Goal: Task Accomplishment & Management: Use online tool/utility

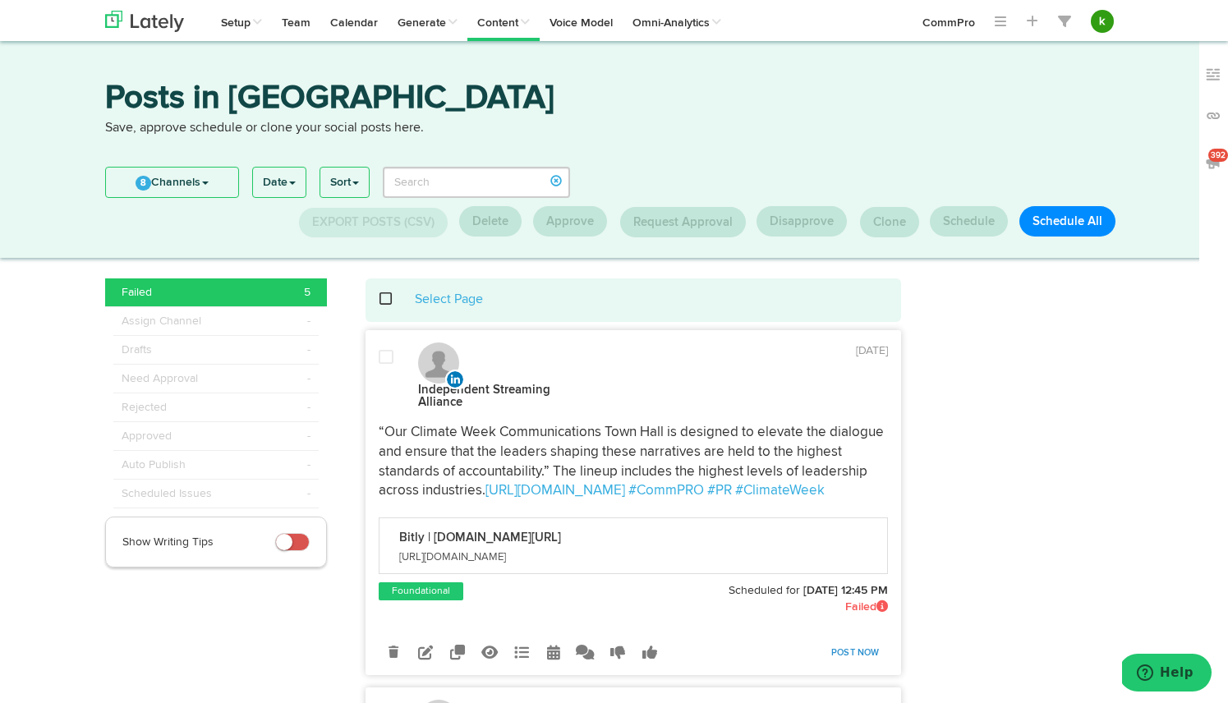
click at [868, 650] on link "Post Now" at bounding box center [855, 653] width 65 height 23
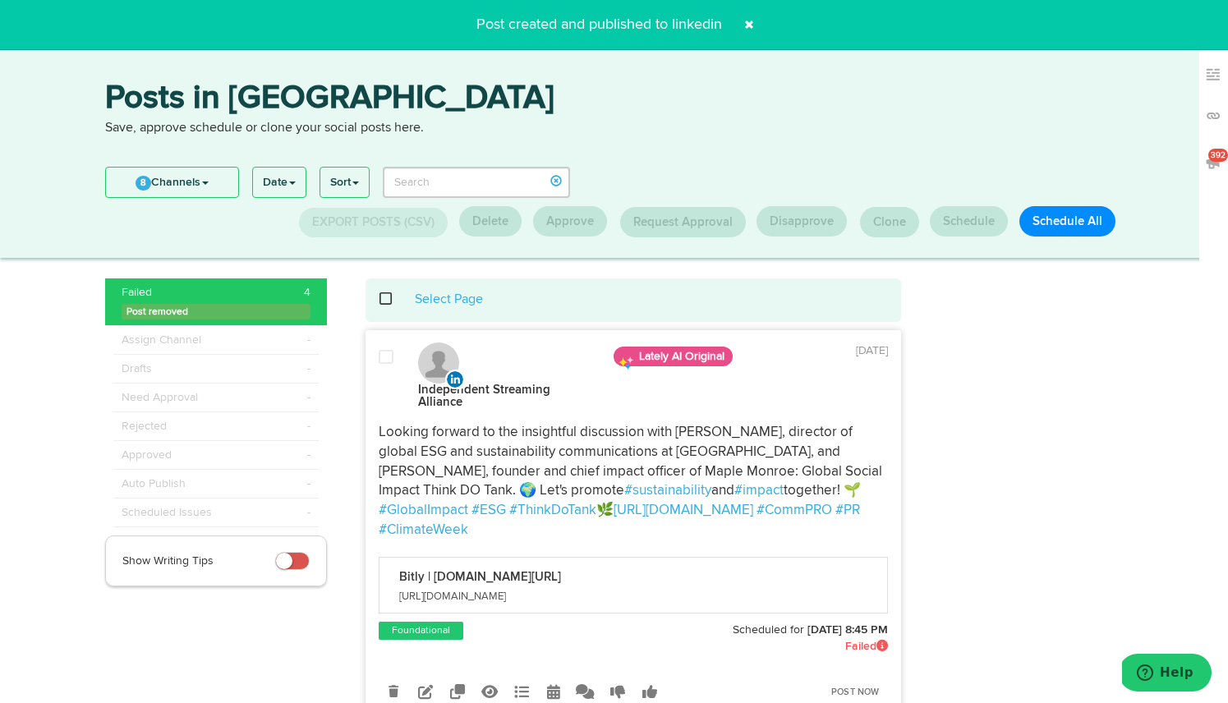
click at [757, 25] on span at bounding box center [749, 25] width 26 height 26
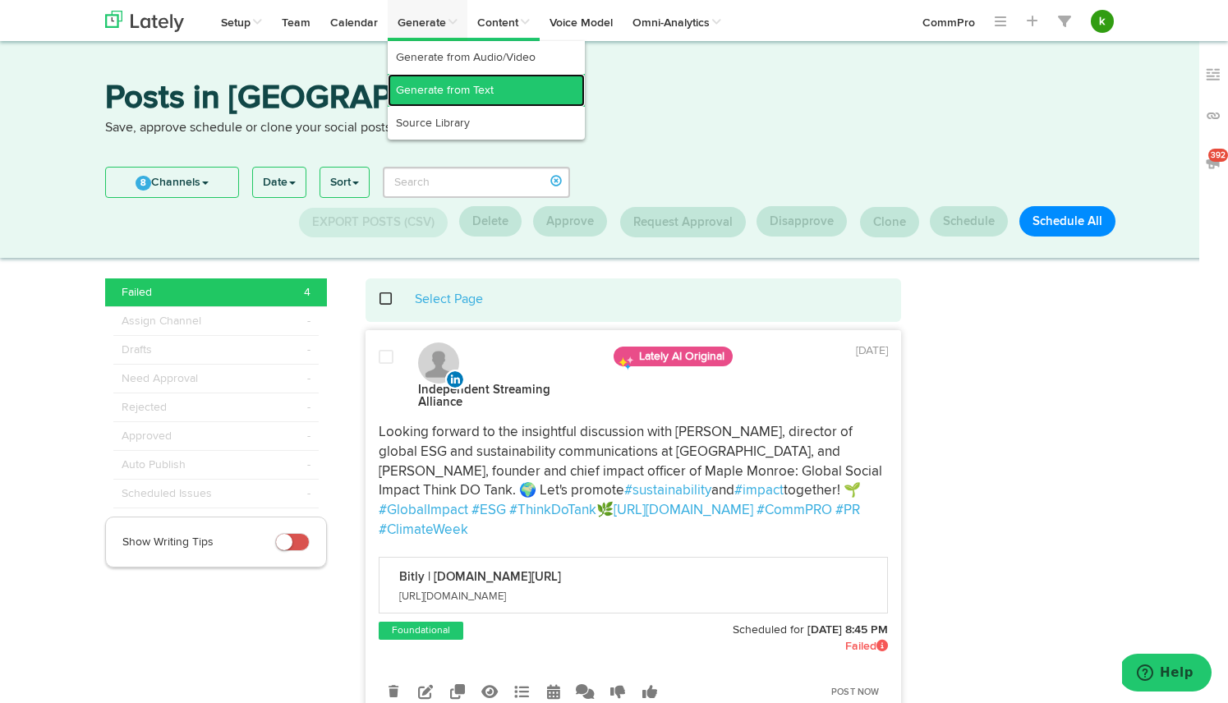
click at [441, 92] on link "Generate from Text" at bounding box center [486, 90] width 197 height 33
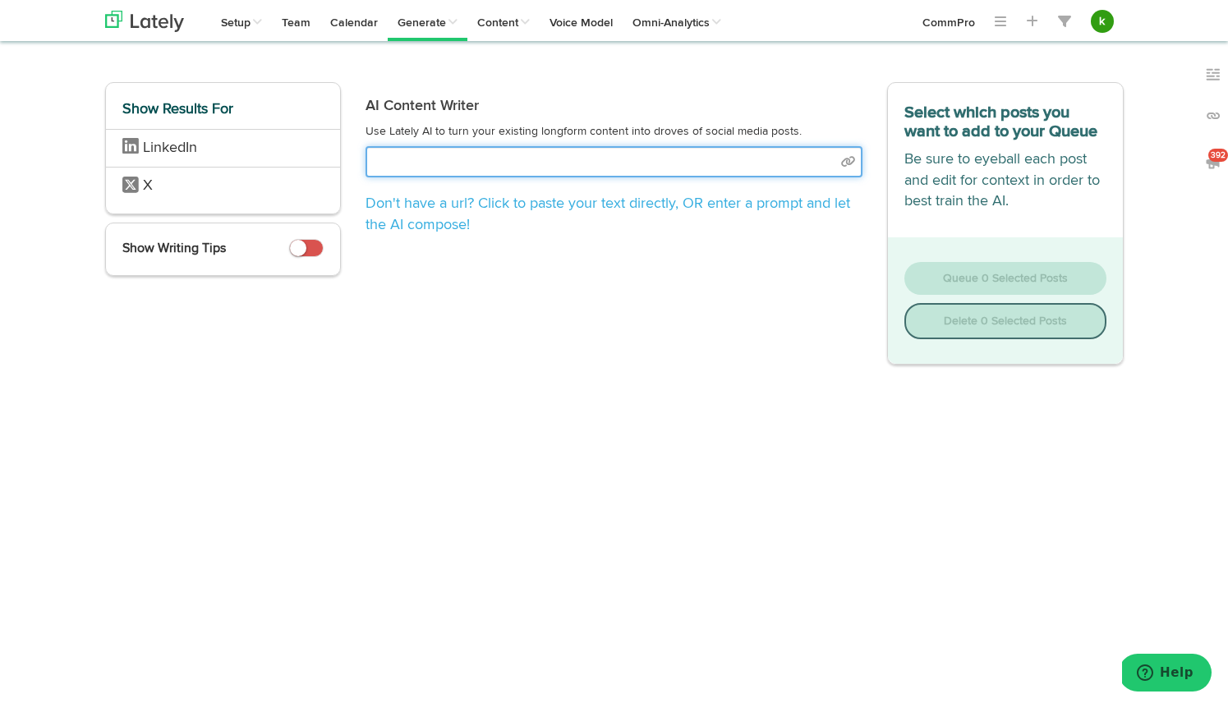
click at [550, 160] on input "text" at bounding box center [614, 161] width 497 height 31
select select "natural"
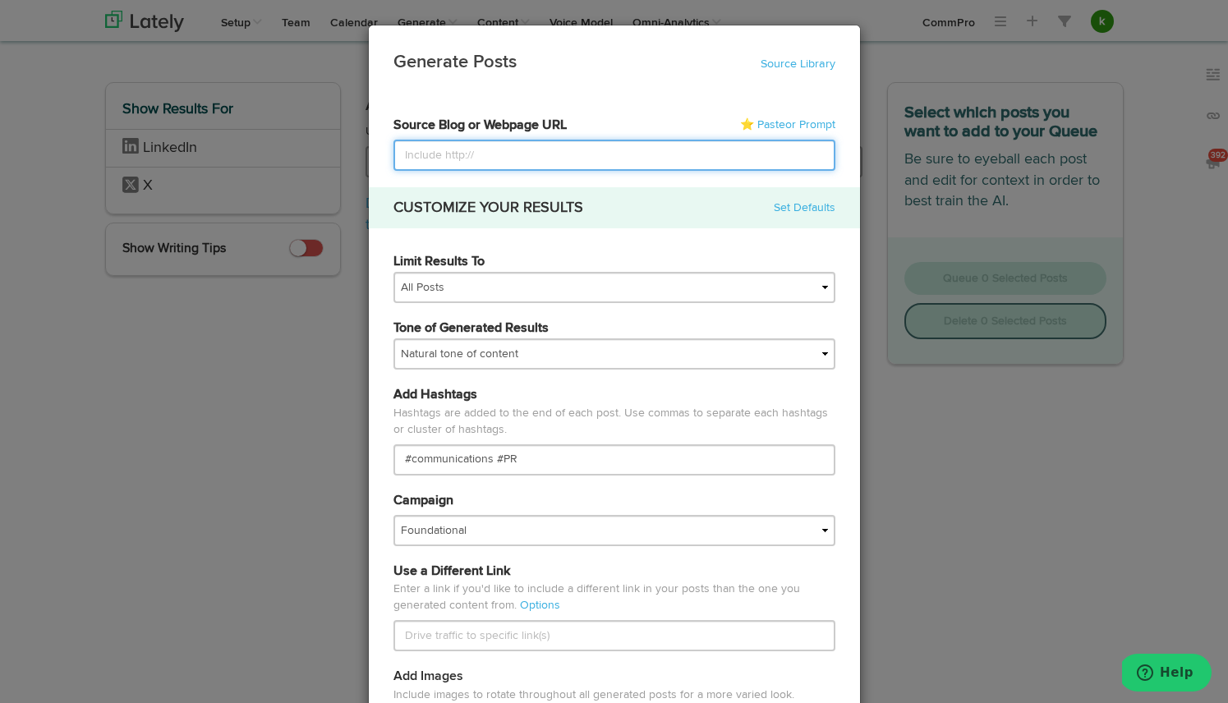
paste input "[URL][DOMAIN_NAME]"
type input "[URL][DOMAIN_NAME]"
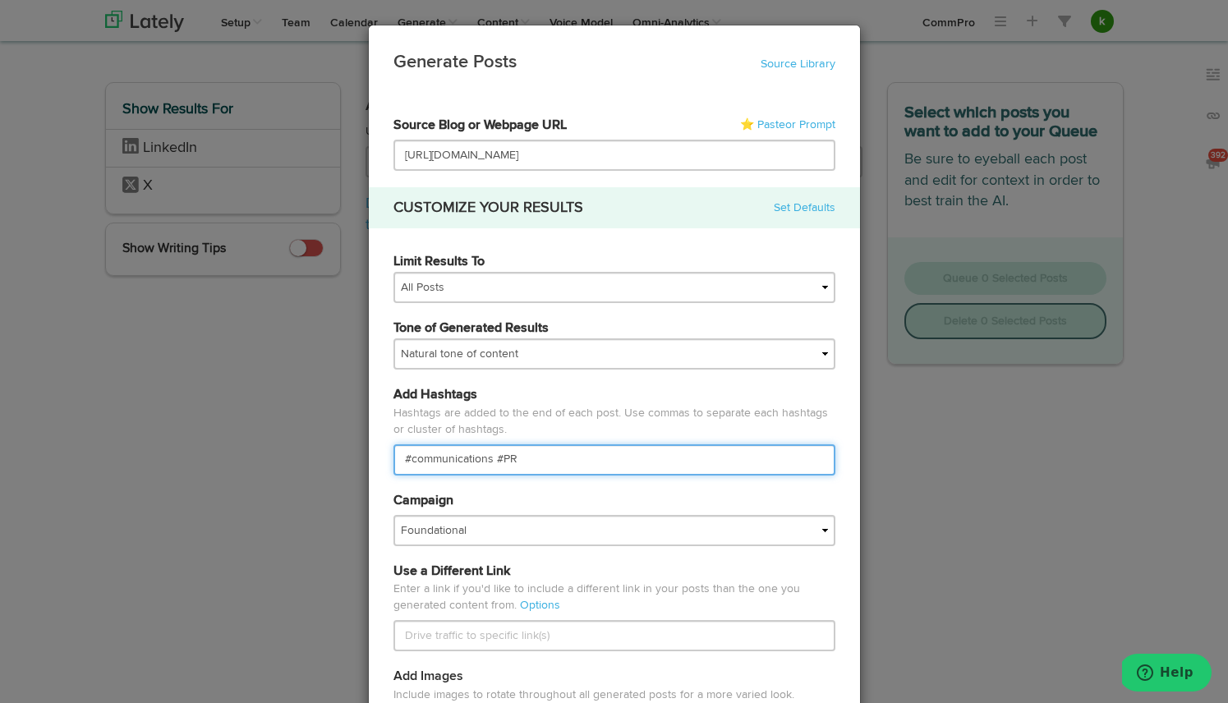
click at [442, 465] on input "#communications #PR" at bounding box center [615, 459] width 442 height 31
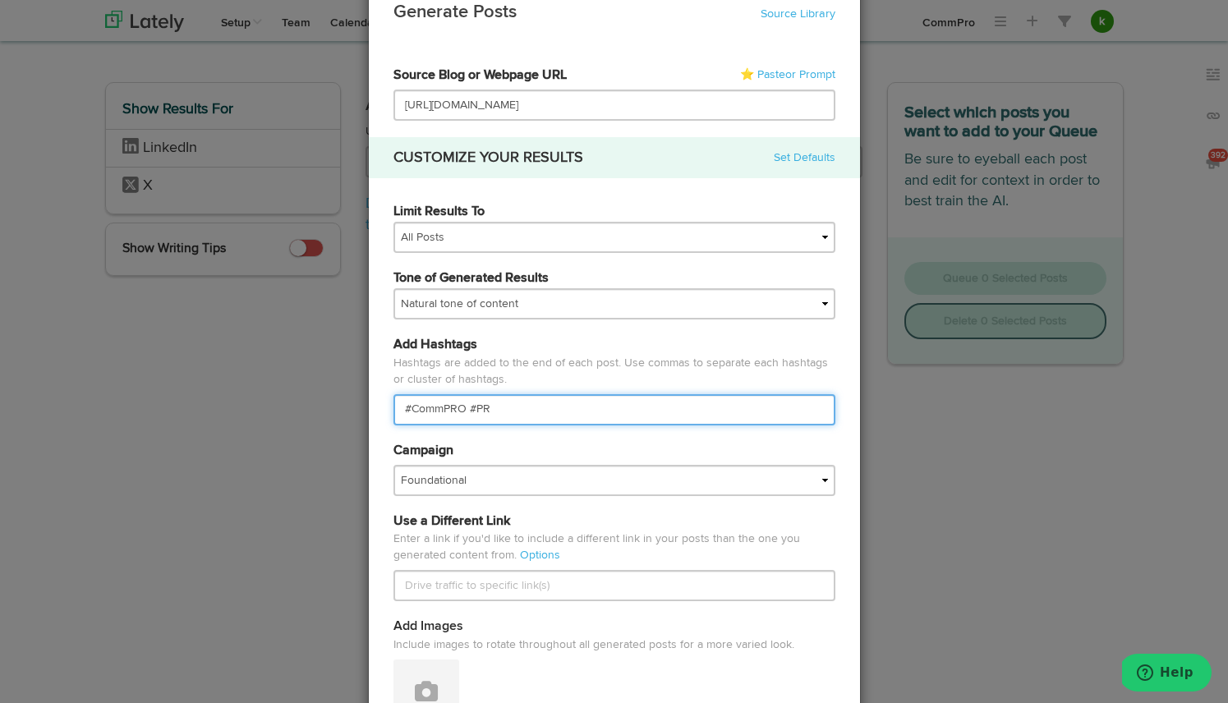
scroll to position [64, 0]
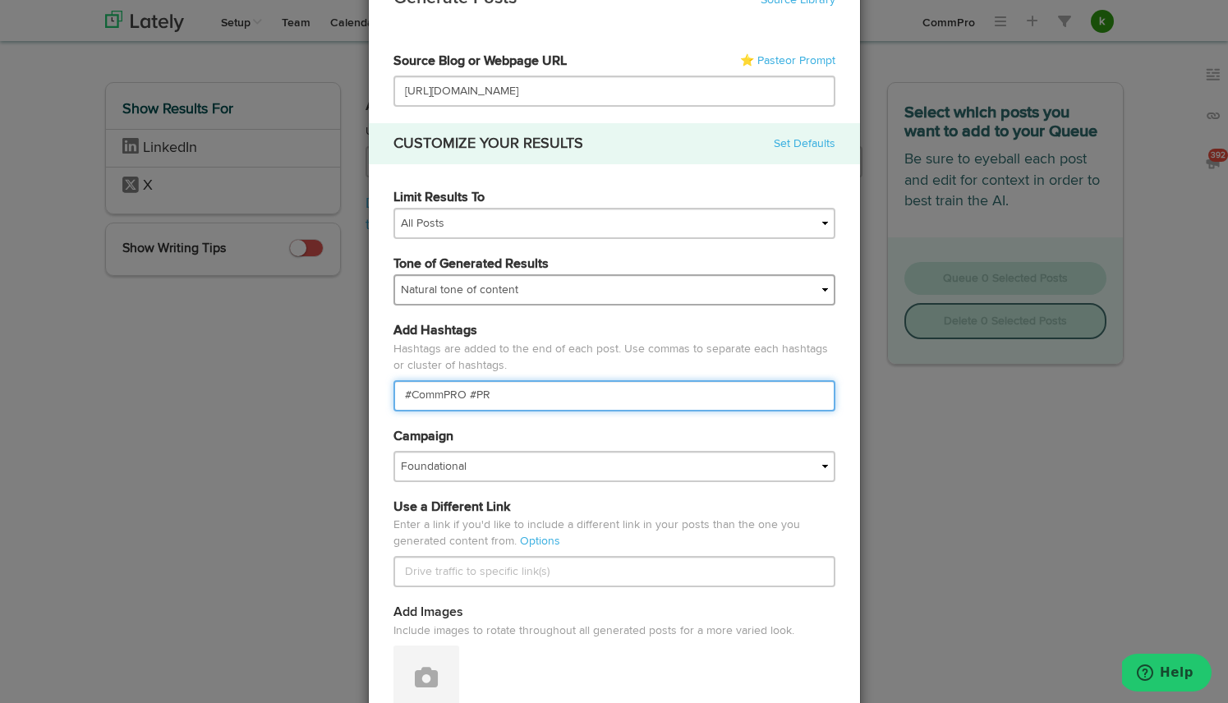
type input "#CommPRO #PR"
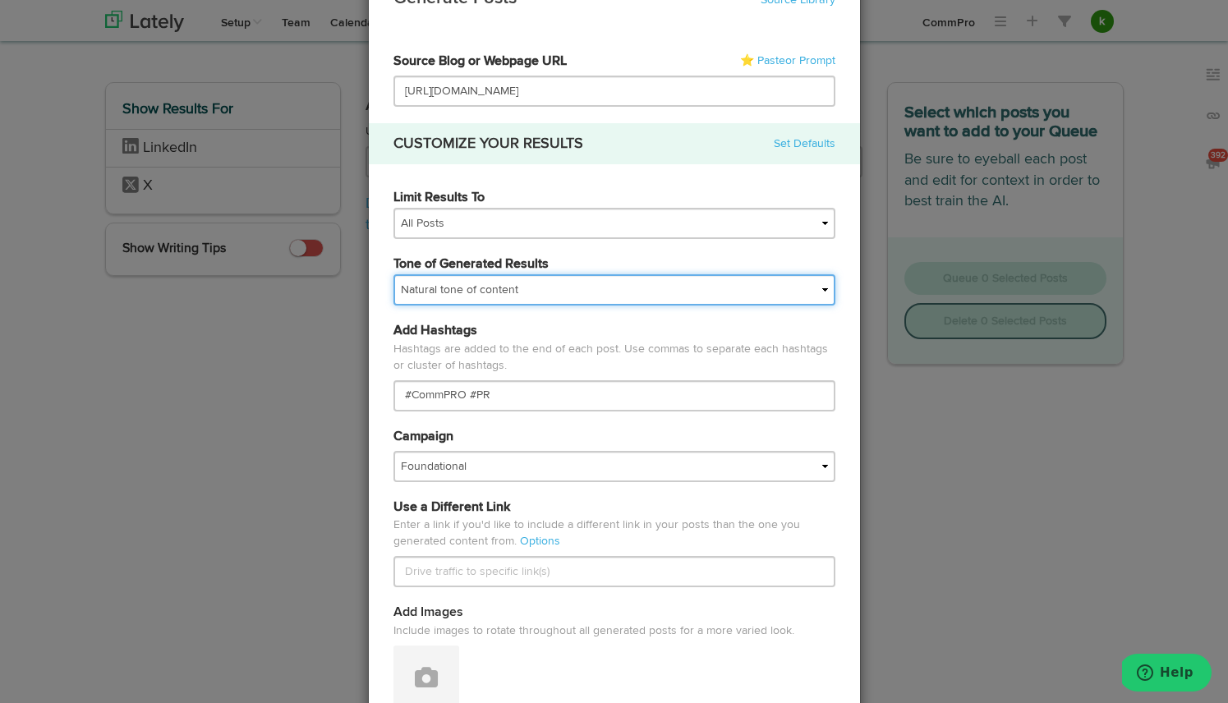
click at [509, 283] on select "My tone Official and professional Relaxed and conversational Light and humorous…" at bounding box center [615, 289] width 442 height 31
select select "professional"
click at [394, 274] on select "My tone Official and professional Relaxed and conversational Light and humorous…" at bounding box center [615, 289] width 442 height 31
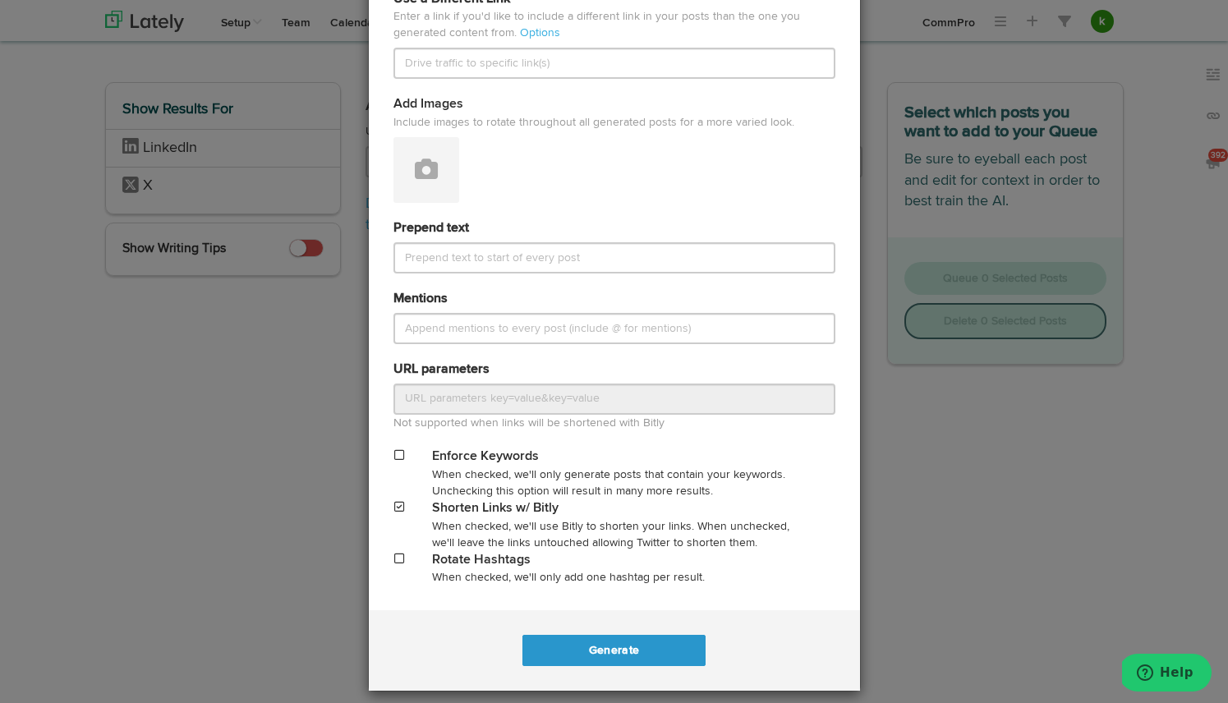
scroll to position [586, 0]
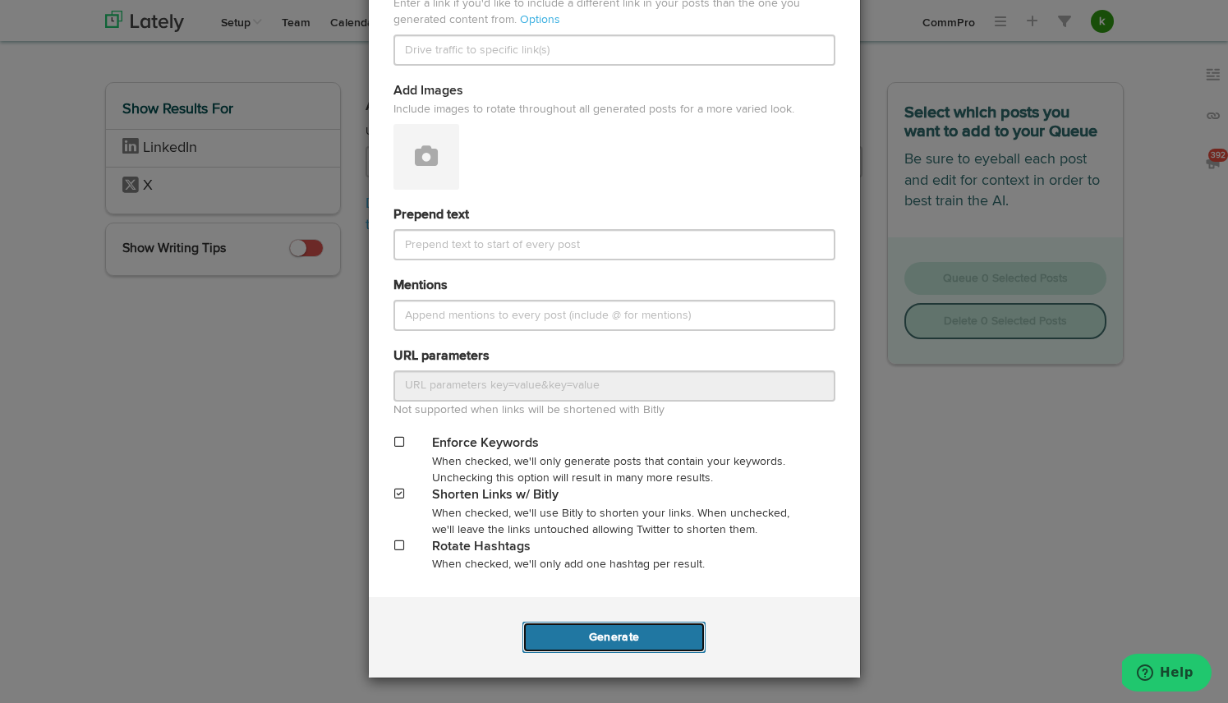
click at [616, 642] on button "Generate" at bounding box center [614, 637] width 183 height 31
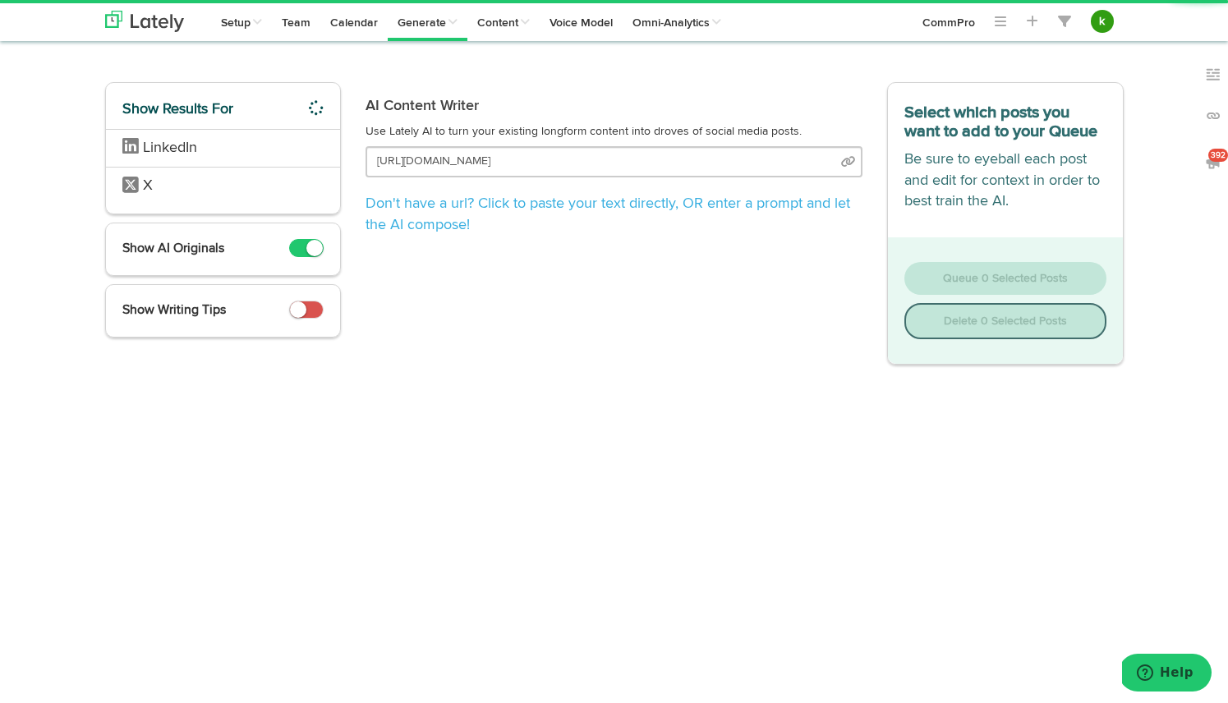
scroll to position [0, 47]
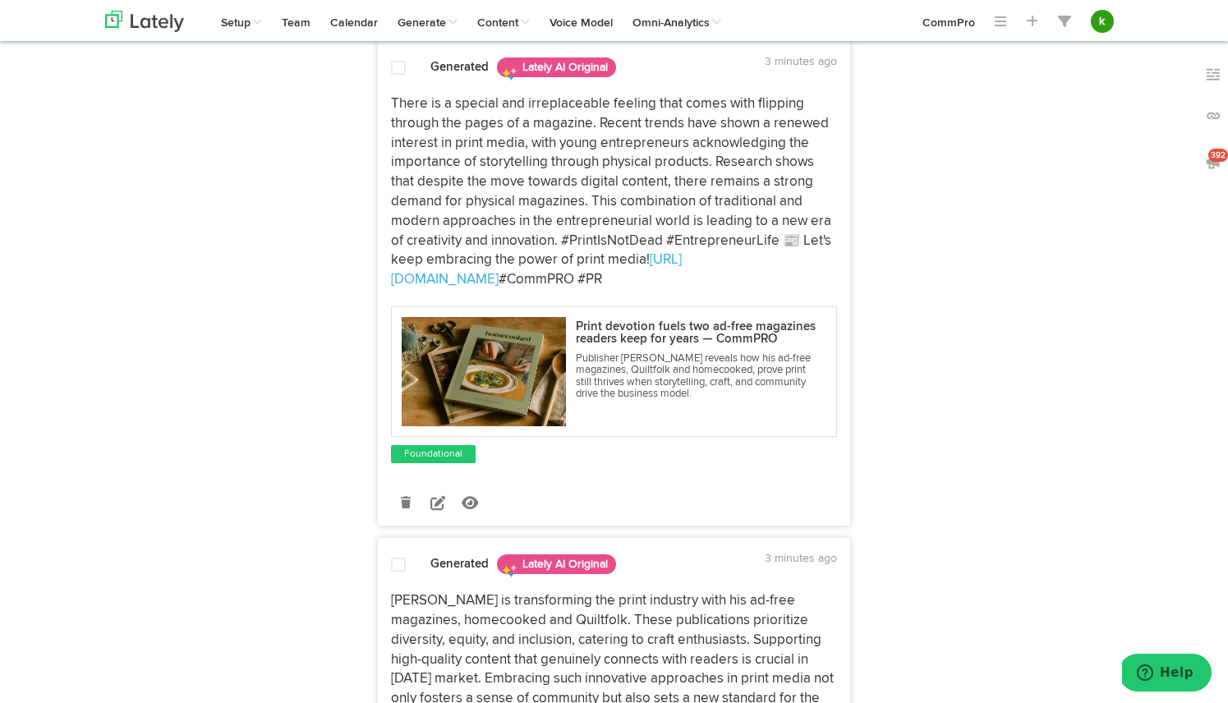
scroll to position [637, 0]
click at [404, 495] on link at bounding box center [405, 501] width 29 height 29
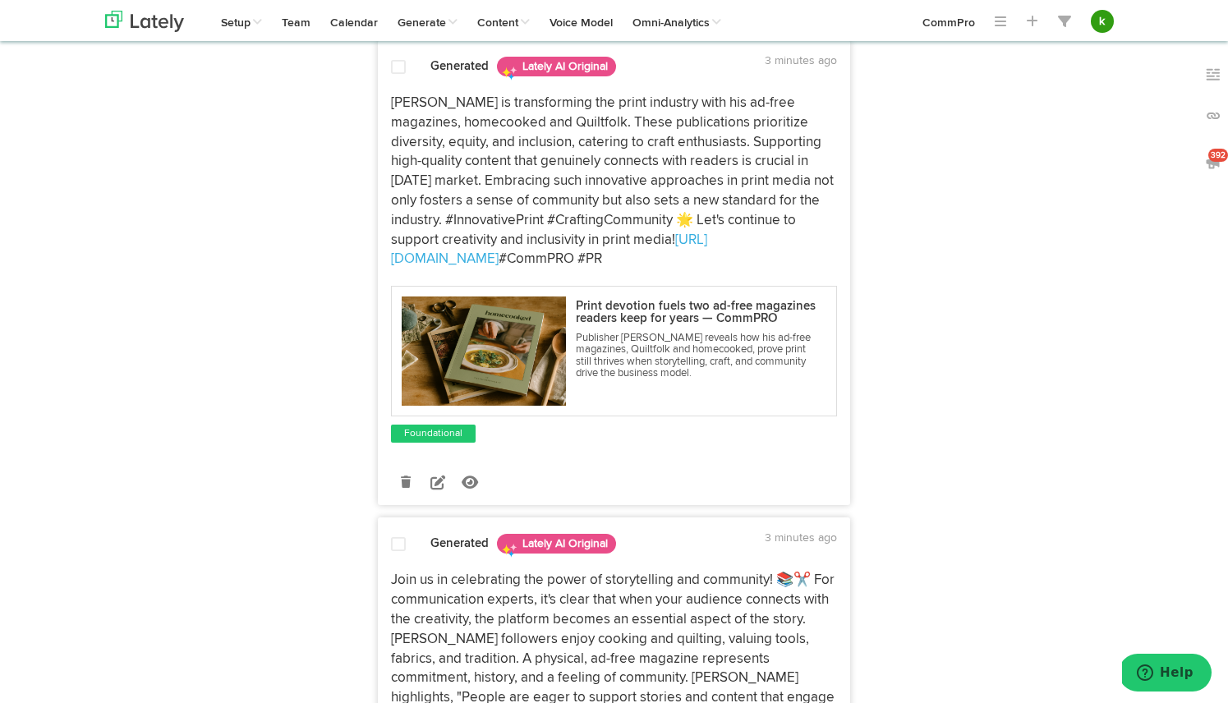
scroll to position [670, 0]
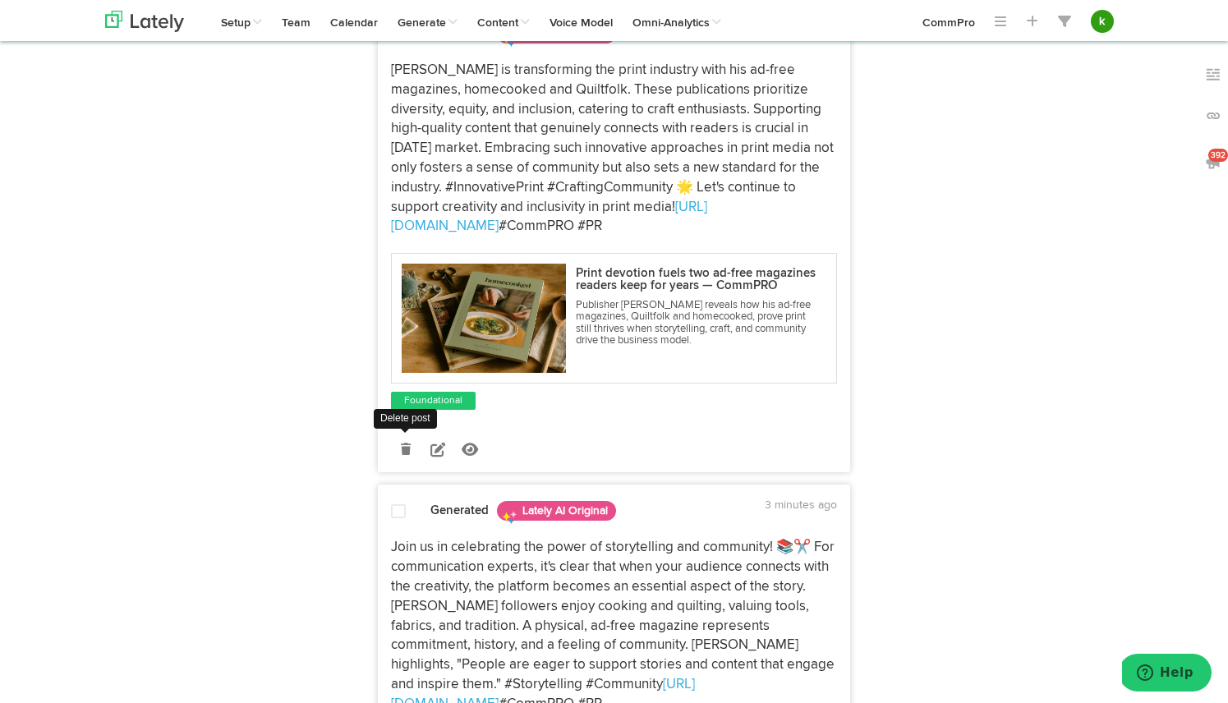
click at [398, 448] on link at bounding box center [405, 449] width 29 height 29
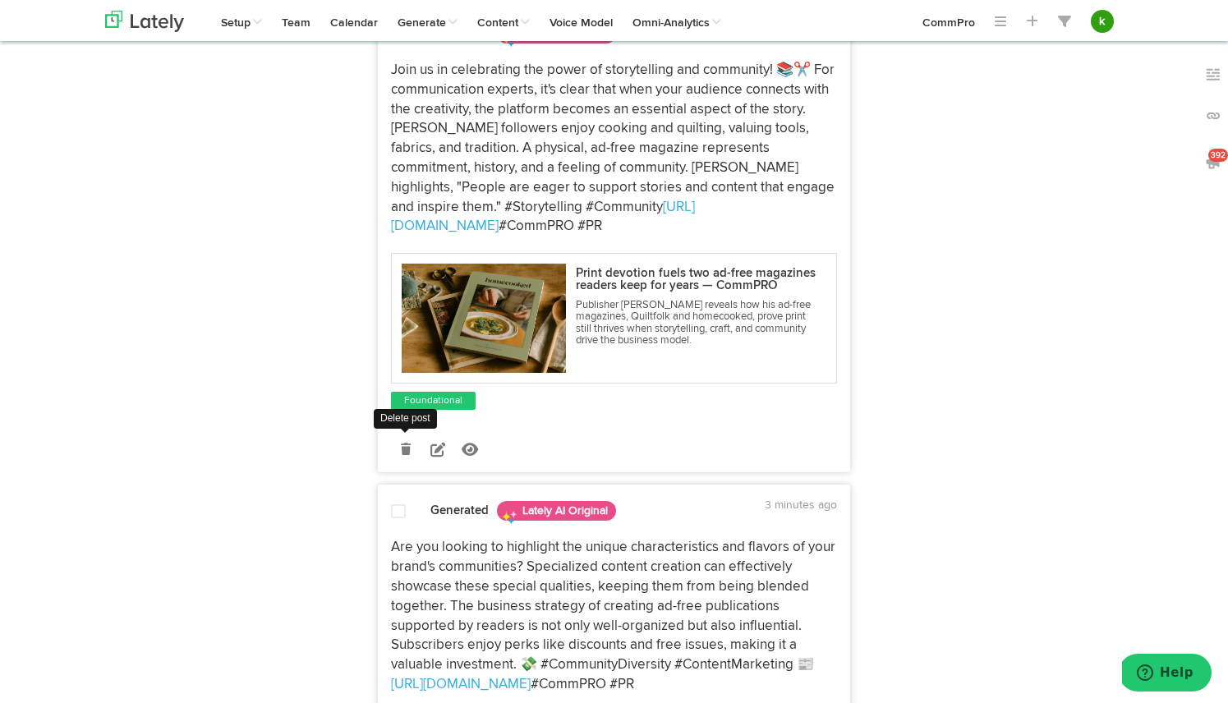
click at [402, 444] on icon at bounding box center [406, 450] width 10 height 12
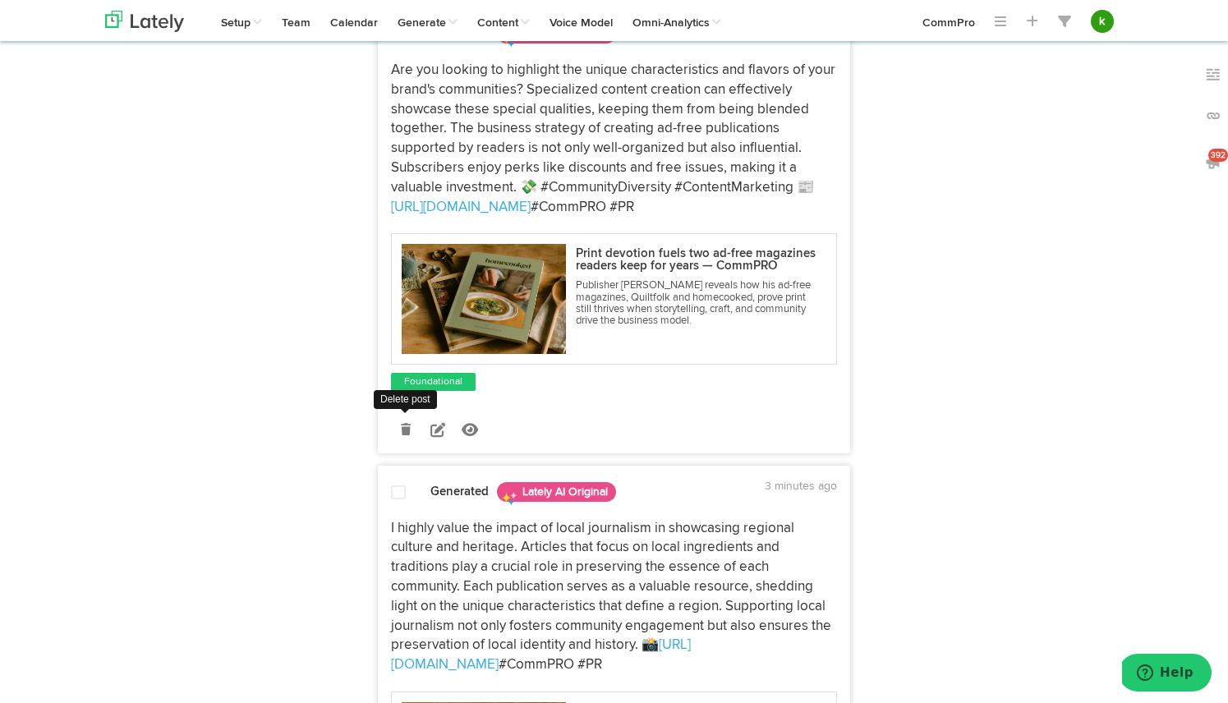
click at [408, 428] on icon at bounding box center [406, 430] width 10 height 12
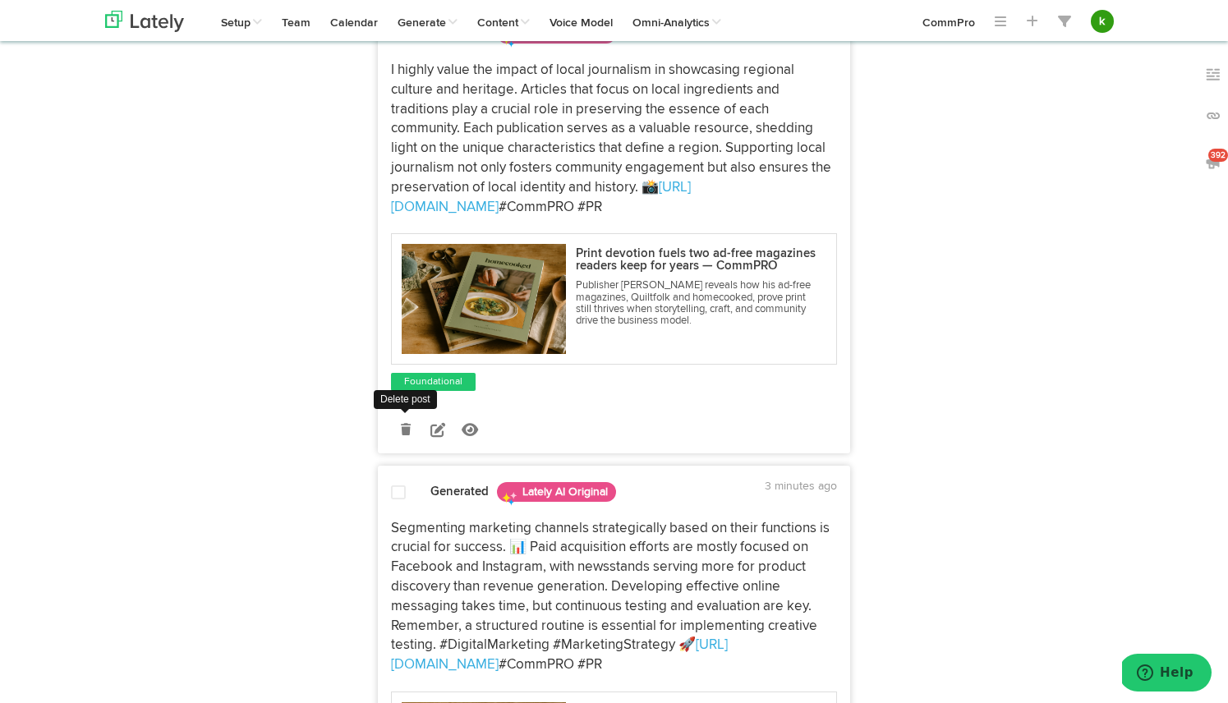
click at [408, 428] on icon at bounding box center [406, 430] width 10 height 12
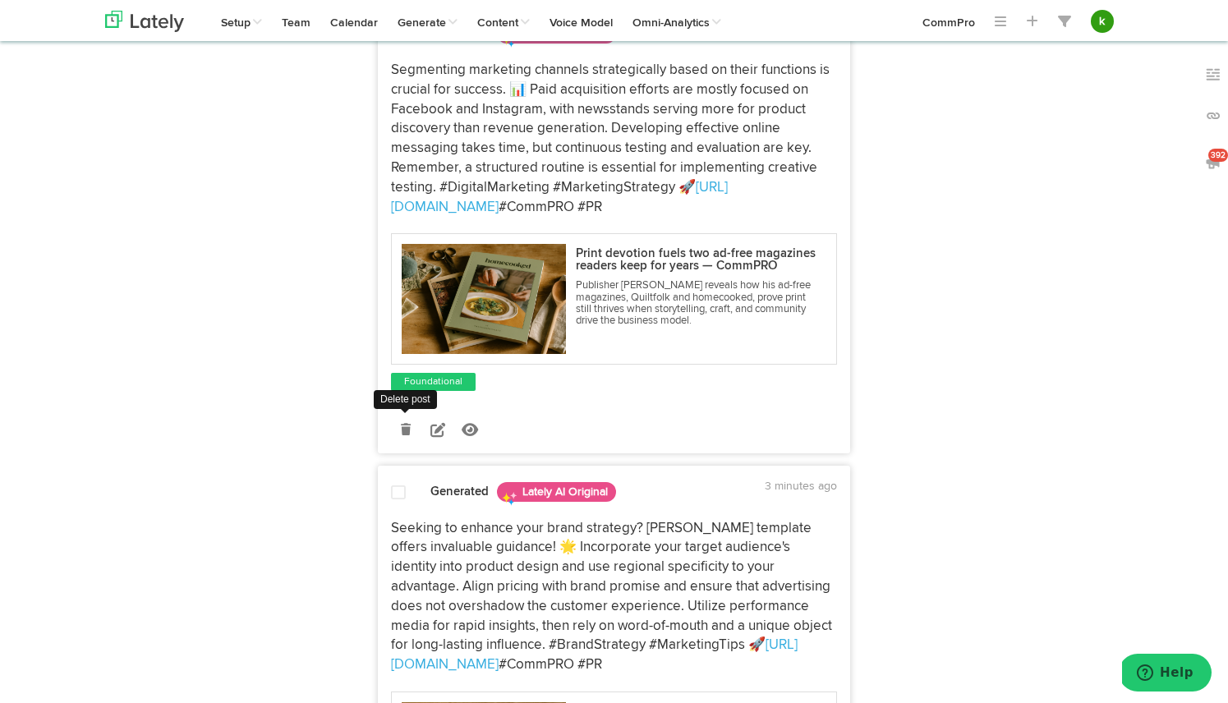
click at [409, 430] on icon at bounding box center [406, 430] width 10 height 12
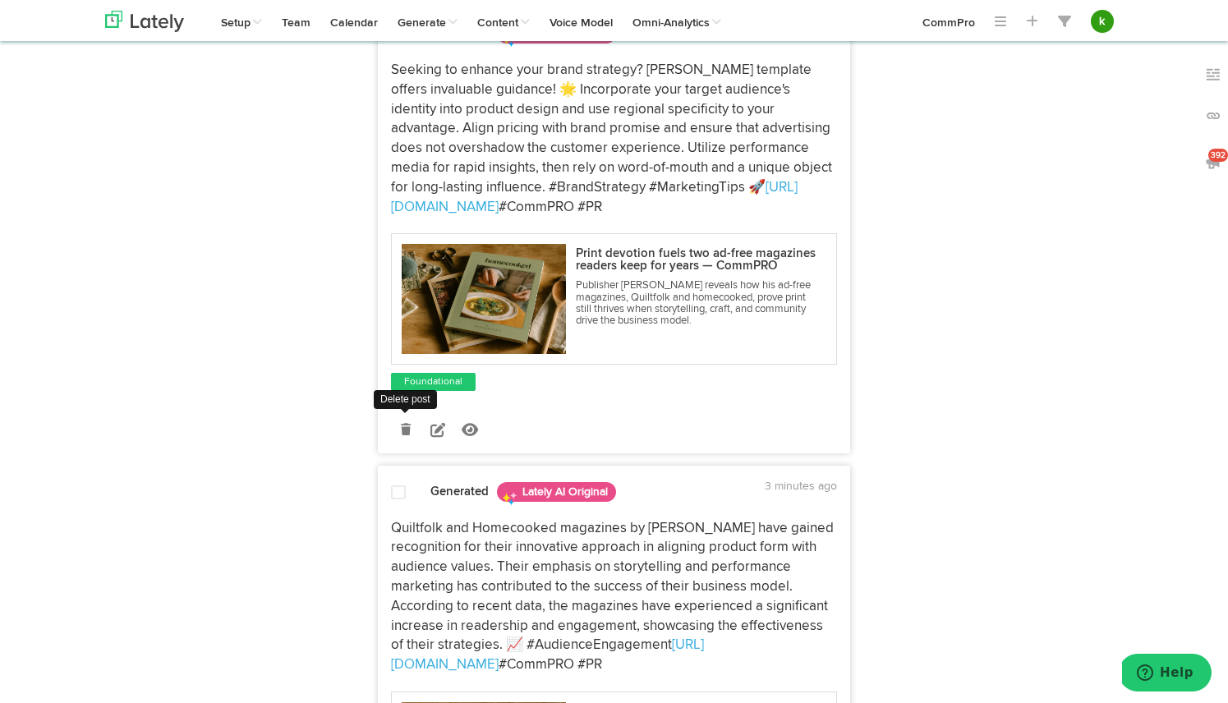
click at [407, 431] on icon at bounding box center [406, 430] width 10 height 12
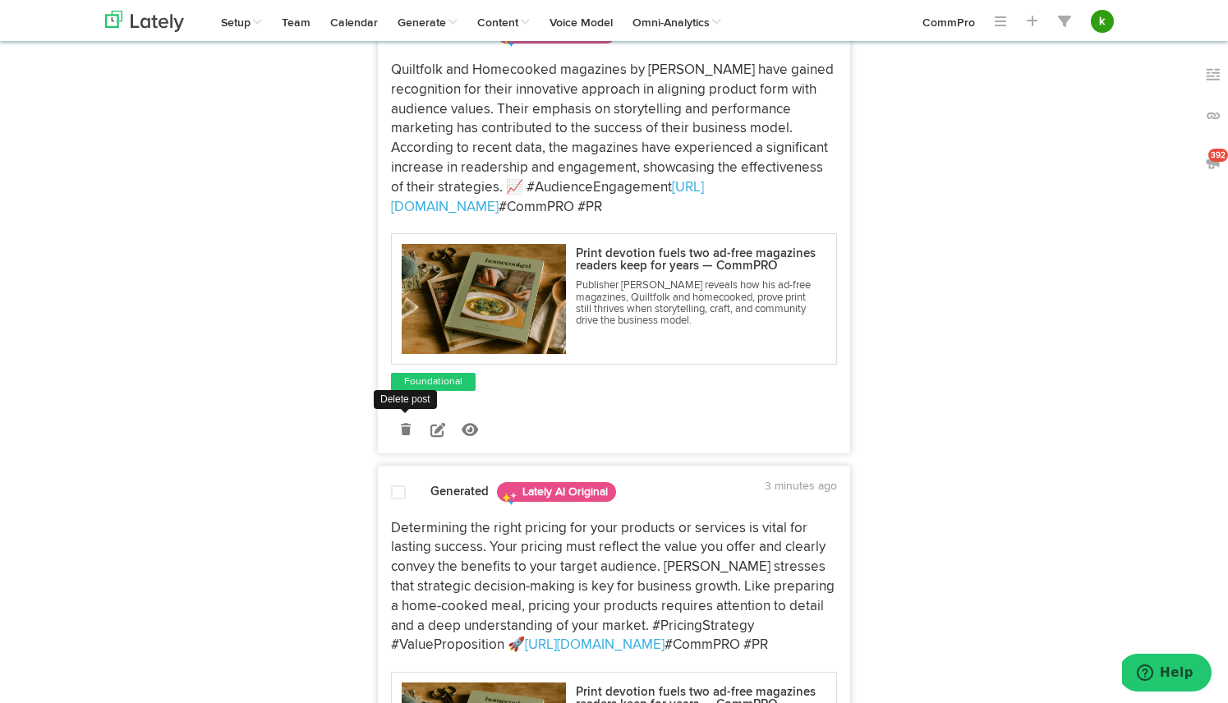
click at [403, 431] on icon at bounding box center [406, 430] width 10 height 12
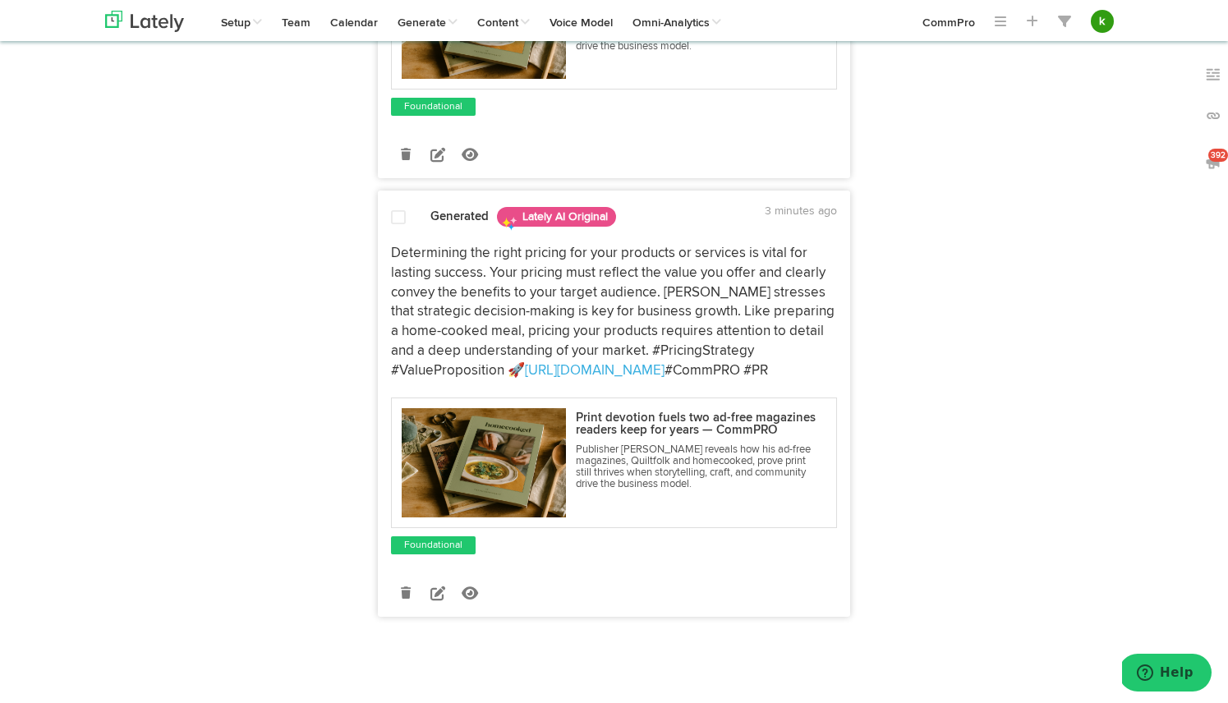
scroll to position [486, 0]
click at [407, 596] on icon at bounding box center [406, 593] width 10 height 12
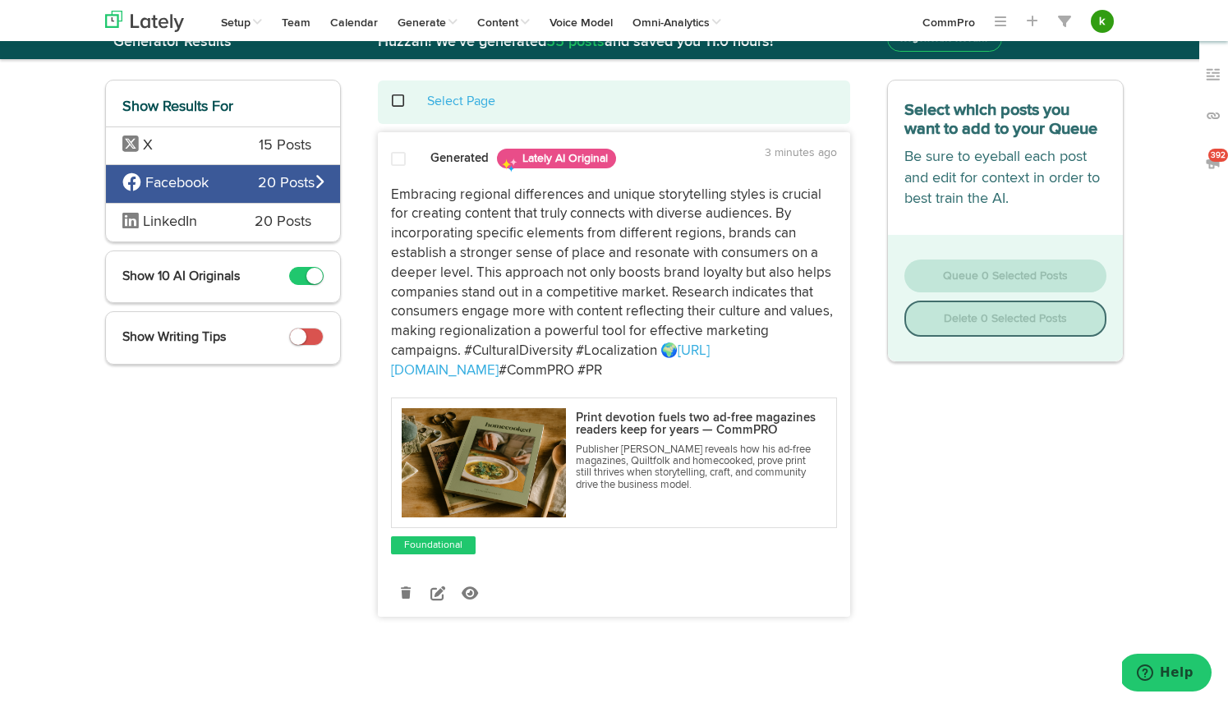
scroll to position [0, 0]
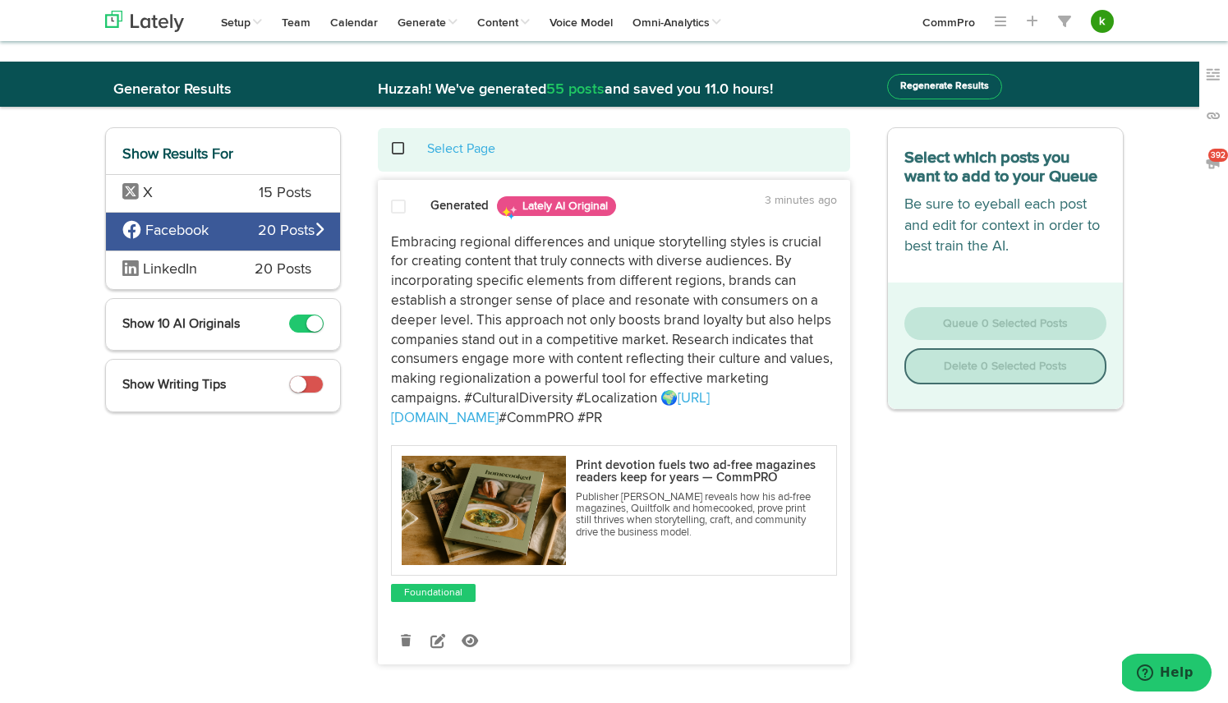
click at [392, 149] on span at bounding box center [407, 149] width 34 height 1
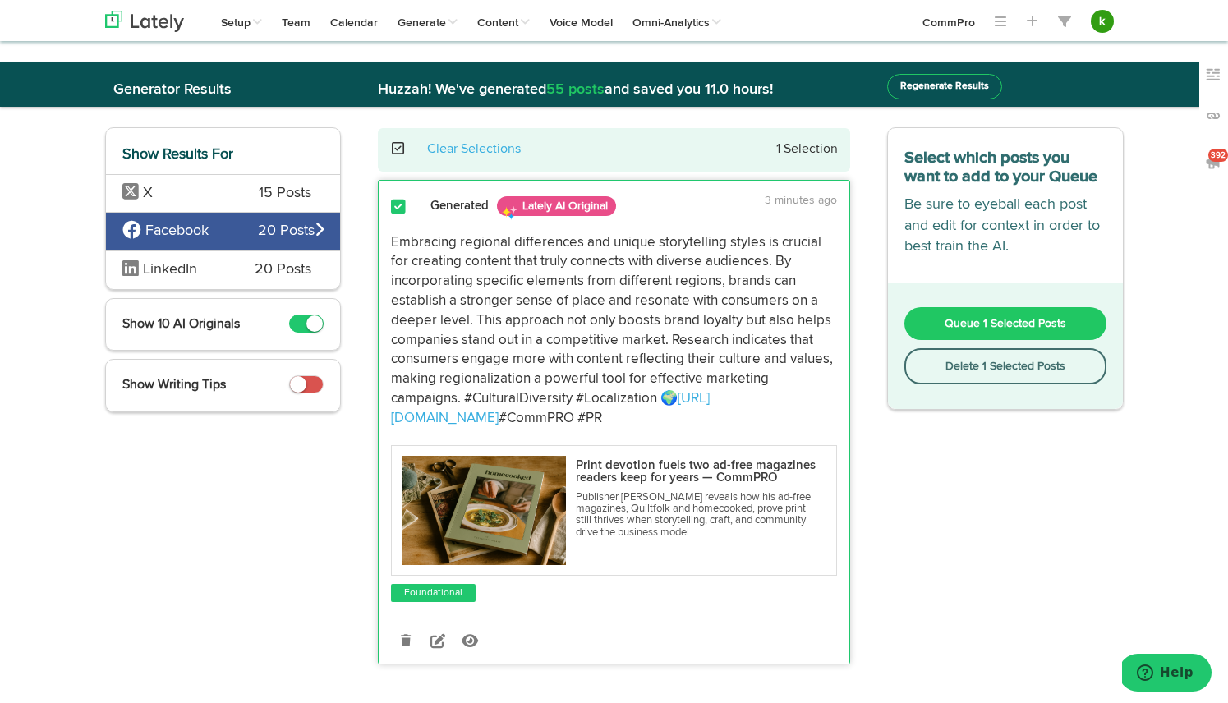
click at [980, 323] on span "Queue 1 Selected Posts" at bounding box center [1006, 324] width 122 height 12
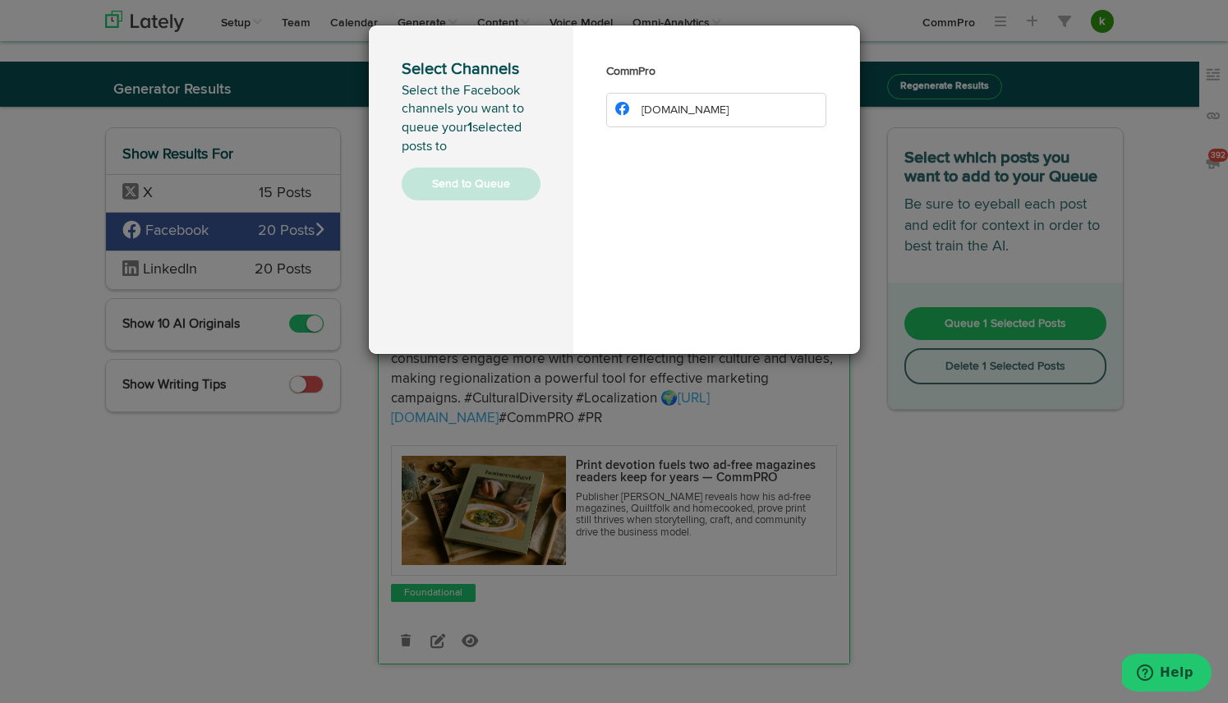
click at [688, 107] on span "[DOMAIN_NAME]" at bounding box center [685, 110] width 87 height 12
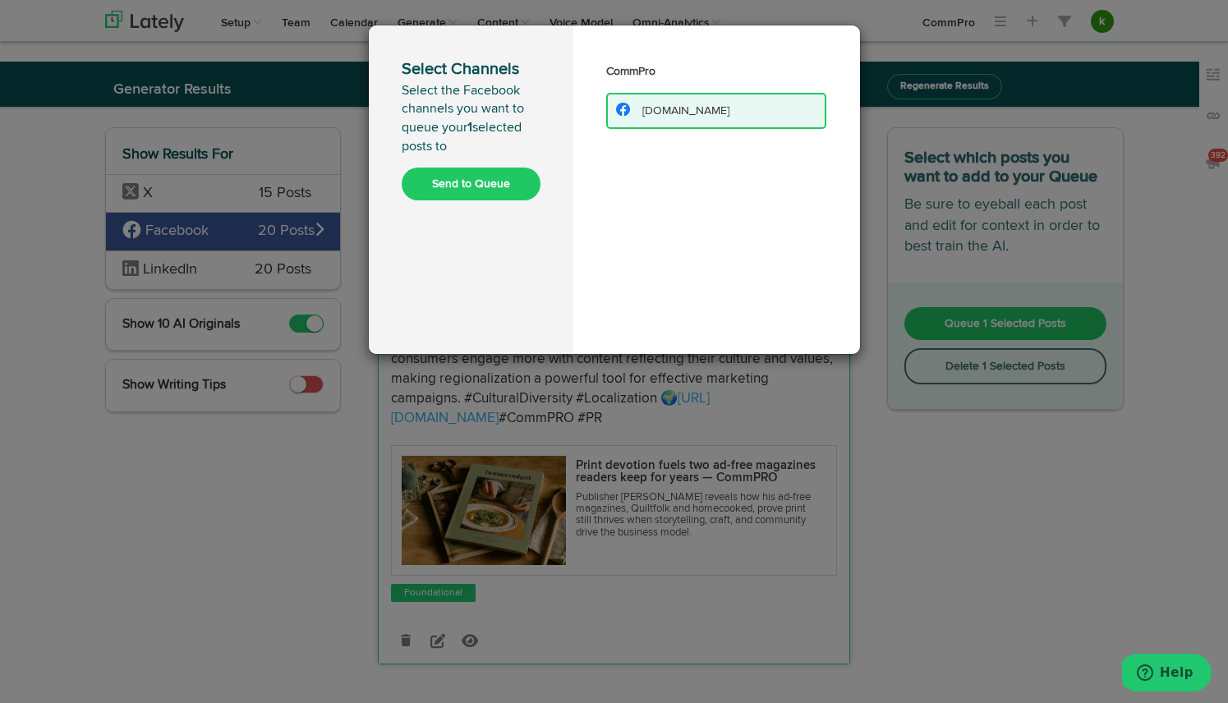
click at [482, 177] on button "Send to Queue" at bounding box center [471, 184] width 139 height 33
